Goal: Information Seeking & Learning: Find specific page/section

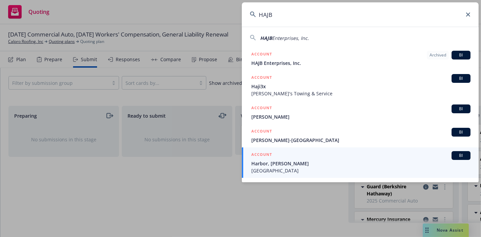
click at [304, 16] on input "HAJB" at bounding box center [360, 14] width 237 height 24
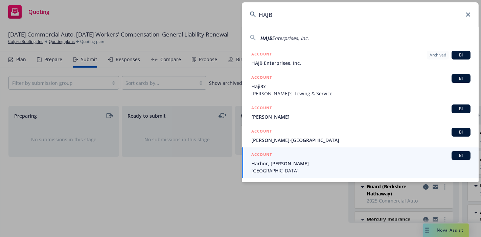
click at [304, 16] on input "HAJB" at bounding box center [360, 14] width 237 height 24
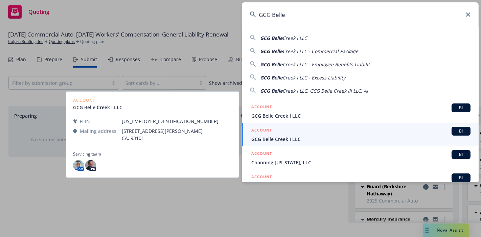
type input "GCG Belle"
click at [275, 141] on span "GCG Belle Creek I LLC" at bounding box center [360, 139] width 219 height 7
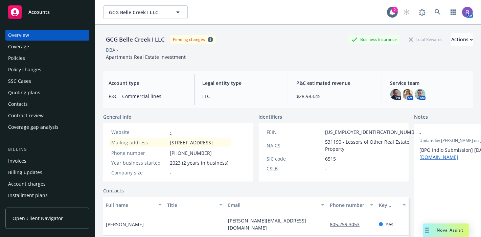
click at [26, 56] on div "Policies" at bounding box center [47, 58] width 78 height 11
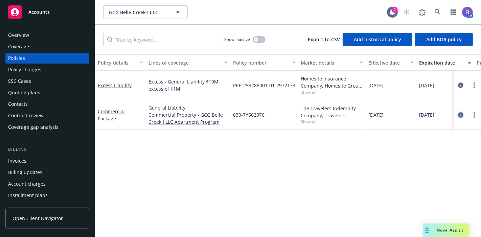
click at [463, 113] on link "circleInformation" at bounding box center [460, 115] width 8 height 8
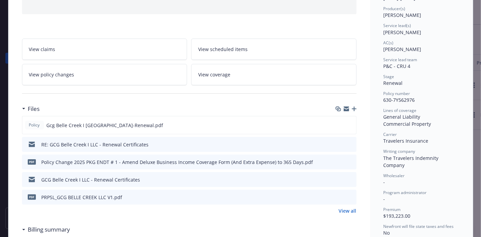
scroll to position [84, 0]
click at [346, 123] on icon "preview file" at bounding box center [349, 124] width 6 height 5
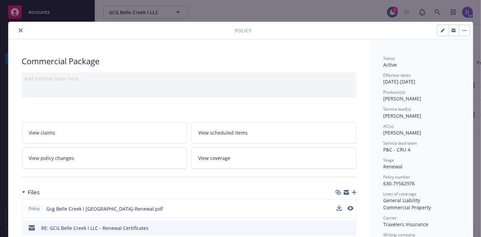
click at [19, 29] on icon "close" at bounding box center [21, 30] width 4 height 4
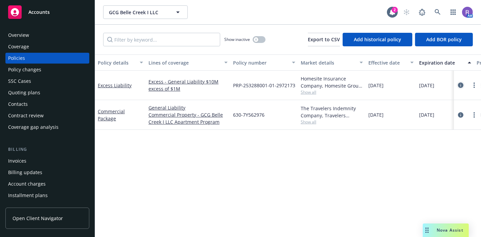
click at [463, 84] on icon "circleInformation" at bounding box center [460, 84] width 5 height 5
